Goal: Transaction & Acquisition: Subscribe to service/newsletter

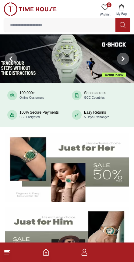
click at [84, 254] on icon "button" at bounding box center [84, 252] width 7 height 7
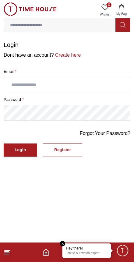
click at [91, 253] on p "Talk to our watch expert!" at bounding box center [86, 253] width 41 height 4
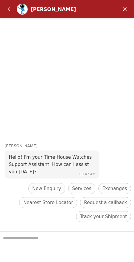
click at [10, 14] on em "Back" at bounding box center [9, 9] width 12 height 12
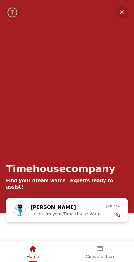
click at [129, 9] on div "Timehousecompany Find your dream watch—experts ready to assist!" at bounding box center [67, 99] width 134 height 198
click at [117, 11] on em "Minimize" at bounding box center [122, 12] width 12 height 12
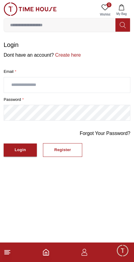
click at [67, 49] on div "Login Dont have an account? Create here" at bounding box center [67, 50] width 127 height 18
click at [68, 58] on link "Create here" at bounding box center [67, 54] width 27 height 5
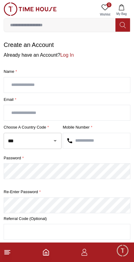
scroll to position [1, 0]
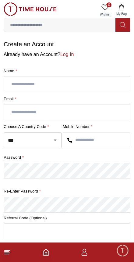
click at [19, 85] on input "text" at bounding box center [67, 84] width 126 height 15
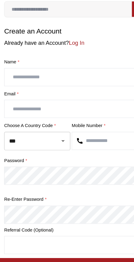
type input "*"
type input "**********"
click at [17, 104] on input "text" at bounding box center [67, 111] width 126 height 15
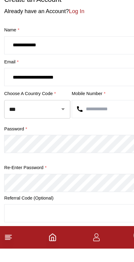
type input "**********"
click at [104, 132] on input "text" at bounding box center [96, 139] width 67 height 15
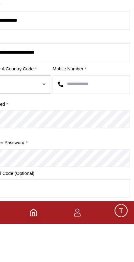
click at [102, 154] on div "password *" at bounding box center [67, 166] width 127 height 24
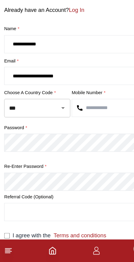
click at [97, 120] on input "text" at bounding box center [96, 127] width 67 height 15
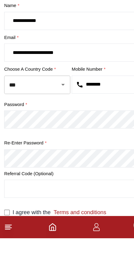
type input "********"
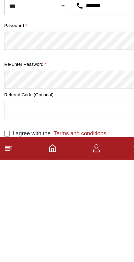
scroll to position [13, 0]
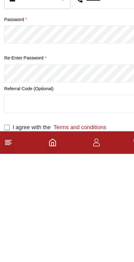
click at [11, 235] on label "I agree with the Terms and conditions" at bounding box center [52, 238] width 82 height 7
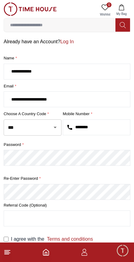
click at [92, 211] on input "text" at bounding box center [67, 218] width 126 height 15
click at [48, 125] on div at bounding box center [51, 127] width 16 height 9
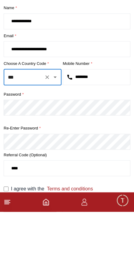
click at [47, 124] on icon "Clear" at bounding box center [47, 127] width 6 height 6
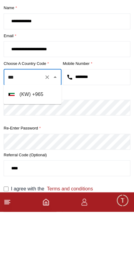
click at [24, 137] on li "( KW ) + 965" at bounding box center [33, 144] width 58 height 15
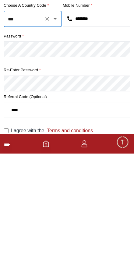
type input "***"
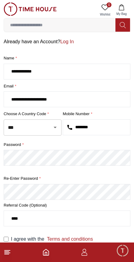
click at [11, 236] on label "I agree with the Terms and conditions" at bounding box center [52, 238] width 82 height 7
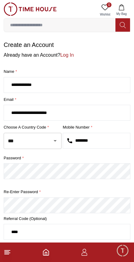
click at [69, 55] on link "Log In" at bounding box center [66, 54] width 13 height 5
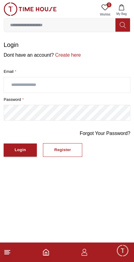
click at [60, 155] on button "Register" at bounding box center [62, 150] width 39 height 14
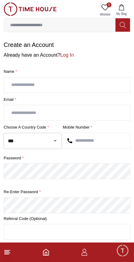
scroll to position [13, 0]
